Goal: Information Seeking & Learning: Learn about a topic

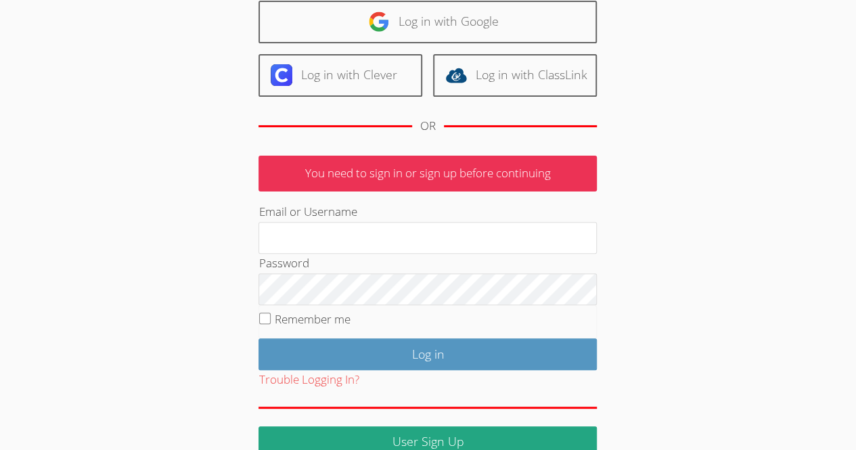
scroll to position [37, 0]
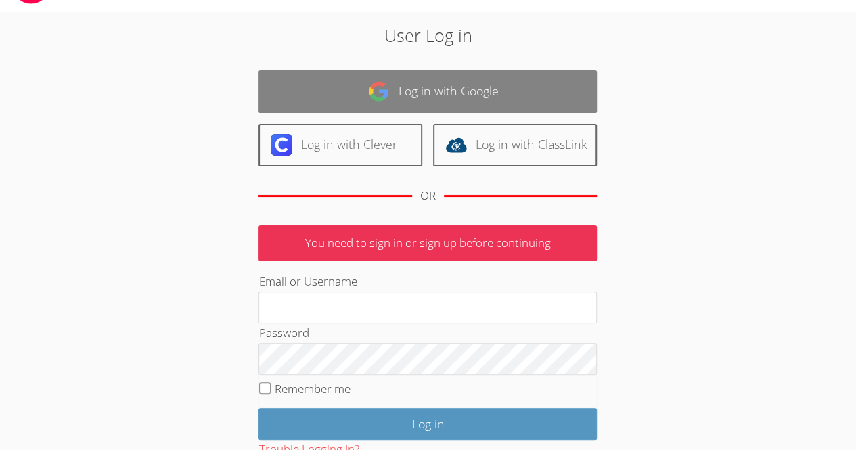
click at [407, 99] on link "Log in with Google" at bounding box center [427, 91] width 338 height 43
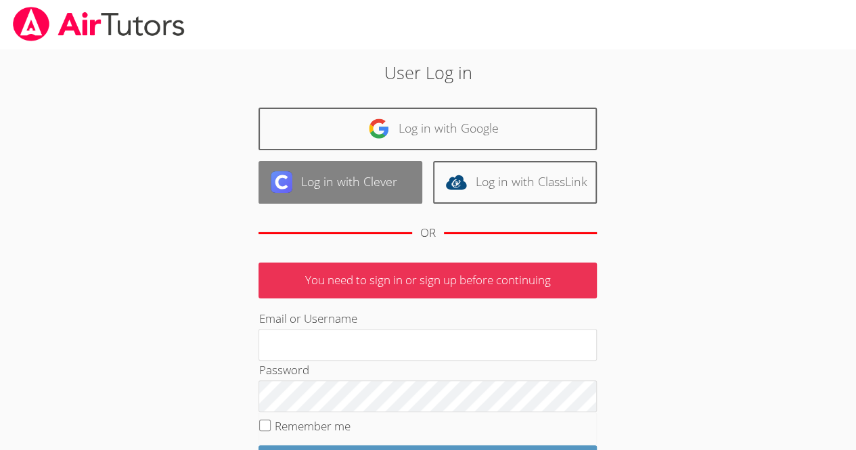
click at [337, 189] on link "Log in with Clever" at bounding box center [340, 182] width 164 height 43
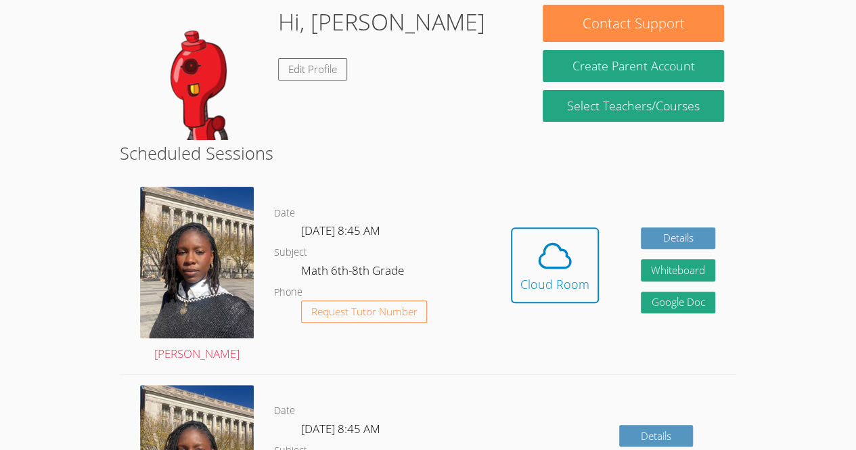
scroll to position [129, 0]
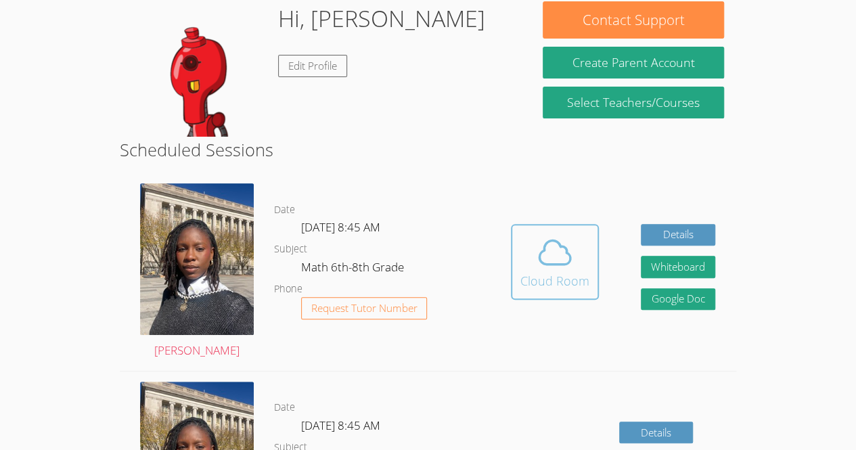
click at [552, 257] on icon at bounding box center [555, 252] width 38 height 38
click at [553, 261] on icon at bounding box center [555, 252] width 38 height 38
click at [557, 277] on div "Cloud Room" at bounding box center [554, 280] width 69 height 19
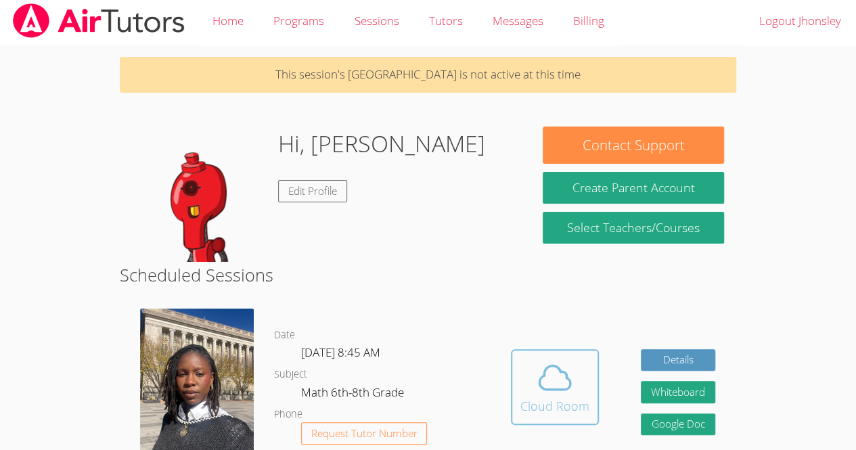
scroll to position [0, 0]
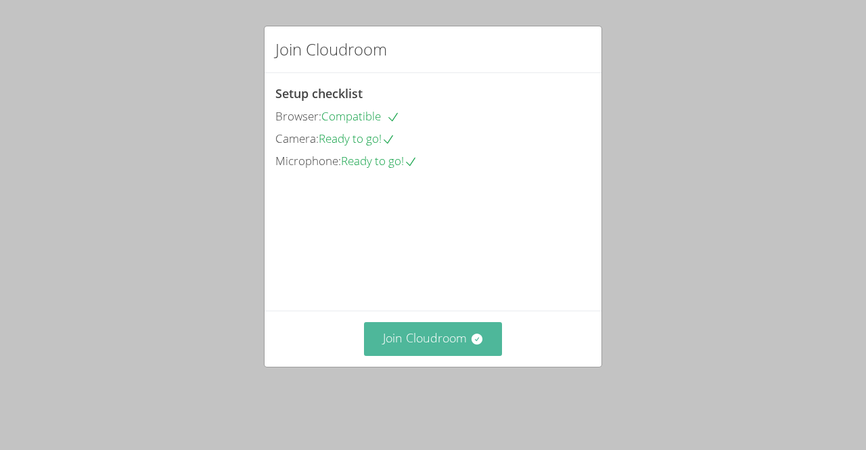
click at [444, 355] on button "Join Cloudroom" at bounding box center [433, 338] width 139 height 33
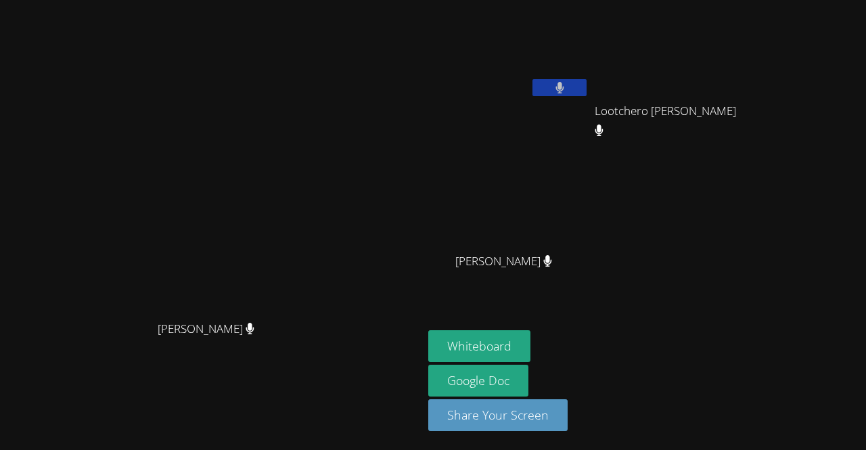
click at [3, 112] on main "Darine Odigé Darine Odigé" at bounding box center [211, 225] width 423 height 450
click at [5, 122] on div "Darine Odigé" at bounding box center [211, 198] width 412 height 232
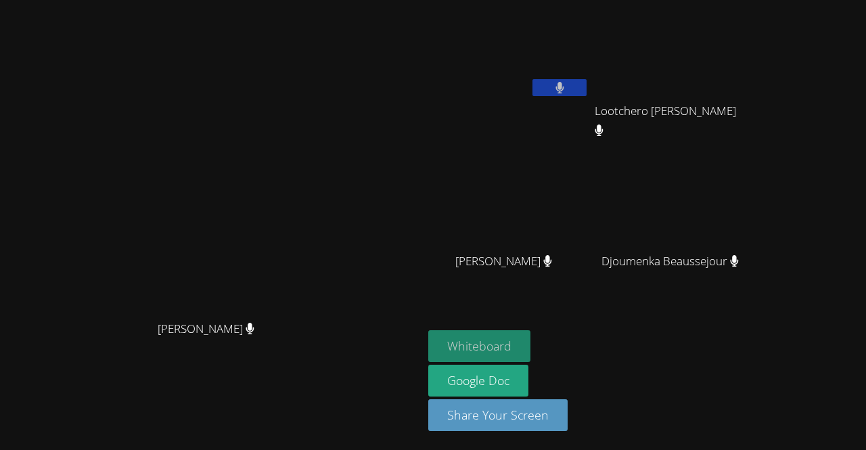
click at [510, 348] on button "Whiteboard" at bounding box center [479, 346] width 102 height 32
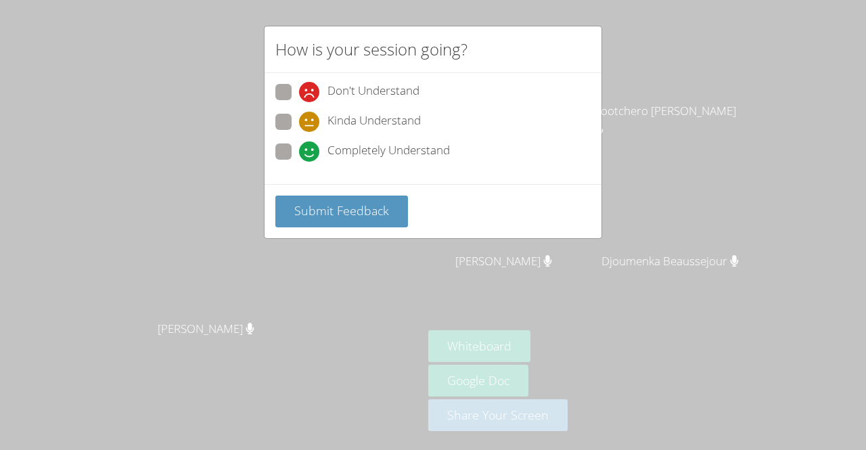
click at [450, 118] on div "Kinda Understand" at bounding box center [432, 126] width 315 height 24
click at [336, 147] on span "Completely Understand" at bounding box center [388, 151] width 122 height 20
click at [311, 147] on input "Completely Understand" at bounding box center [305, 149] width 12 height 12
radio input "true"
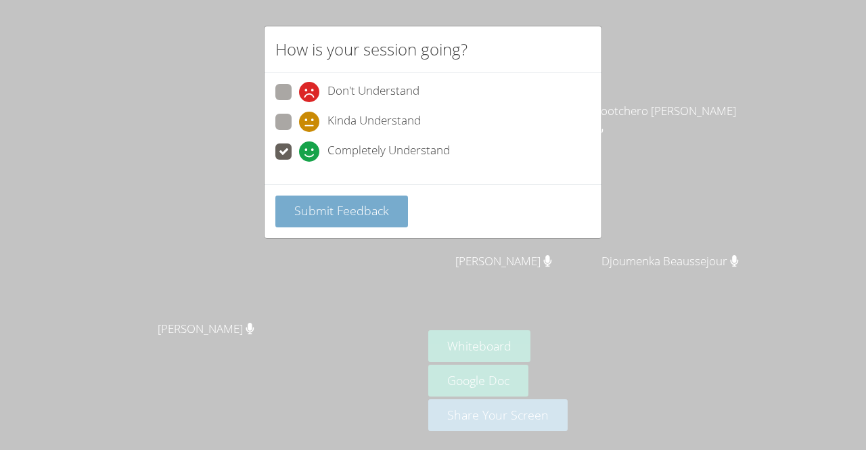
click at [343, 214] on span "Submit Feedback" at bounding box center [341, 210] width 95 height 16
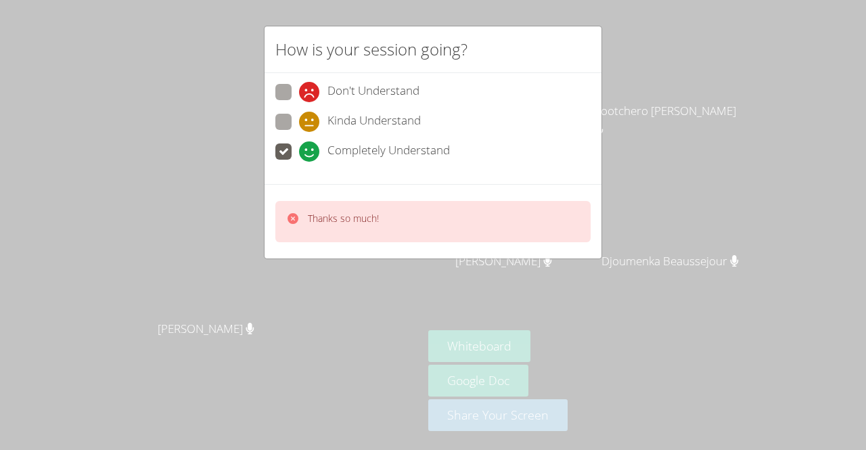
click at [299, 102] on span at bounding box center [299, 102] width 0 height 0
click at [299, 91] on input "Don't Understand" at bounding box center [305, 90] width 12 height 12
radio input "true"
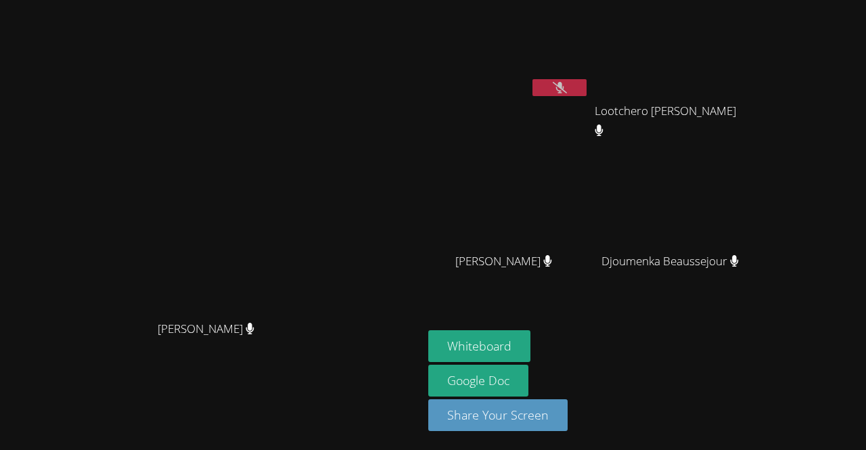
click at [589, 77] on video at bounding box center [508, 50] width 161 height 91
click at [587, 81] on button at bounding box center [559, 87] width 54 height 17
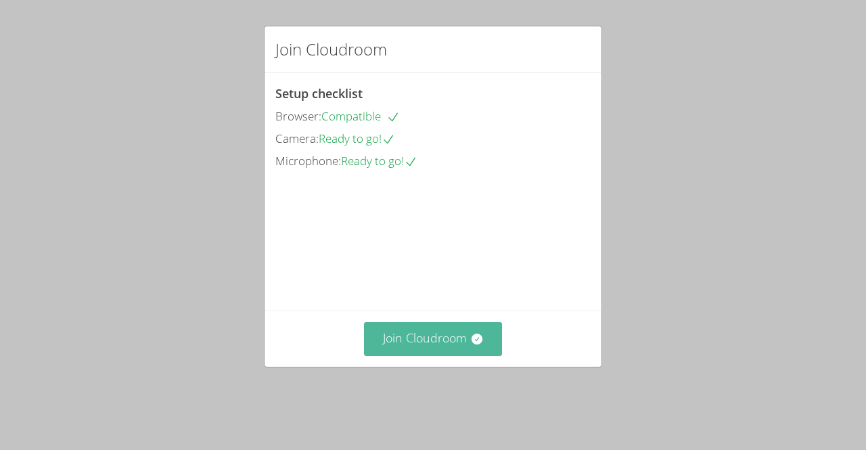
click at [471, 344] on icon at bounding box center [476, 339] width 11 height 11
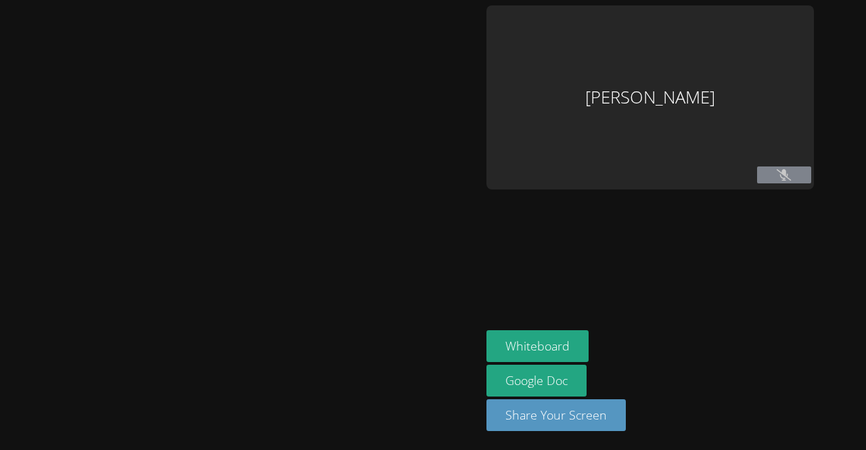
click at [775, 180] on button at bounding box center [784, 174] width 54 height 17
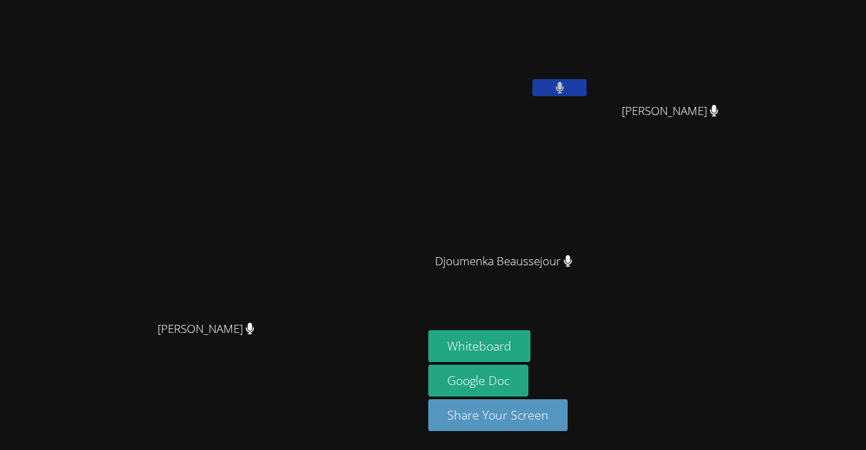
click at [589, 196] on video at bounding box center [508, 201] width 161 height 91
drag, startPoint x: 373, startPoint y: 347, endPoint x: 777, endPoint y: 319, distance: 404.1
click at [777, 319] on div "[PERSON_NAME] [PERSON_NAME] [PERSON_NAME] Djoumenka Beaussejour Djoumenka Beaus…" at bounding box center [433, 225] width 866 height 450
click at [476, 329] on aside "Jhonsley Jean Peterley Constant Peterley Constant Djoumenka Beaussejour Djoumen…" at bounding box center [592, 225] width 338 height 450
